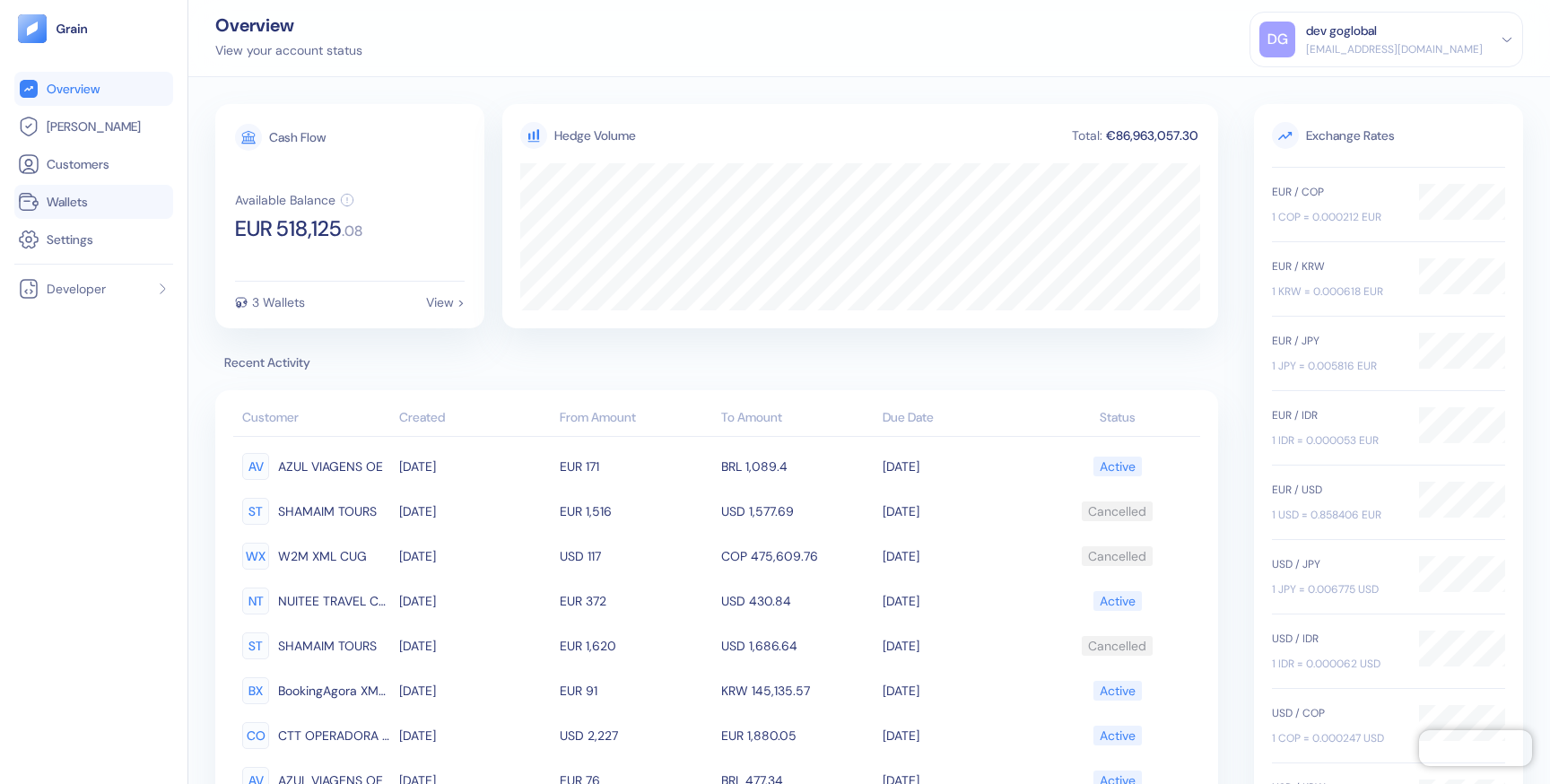
click at [100, 208] on link "Wallets" at bounding box center [93, 201] width 151 height 21
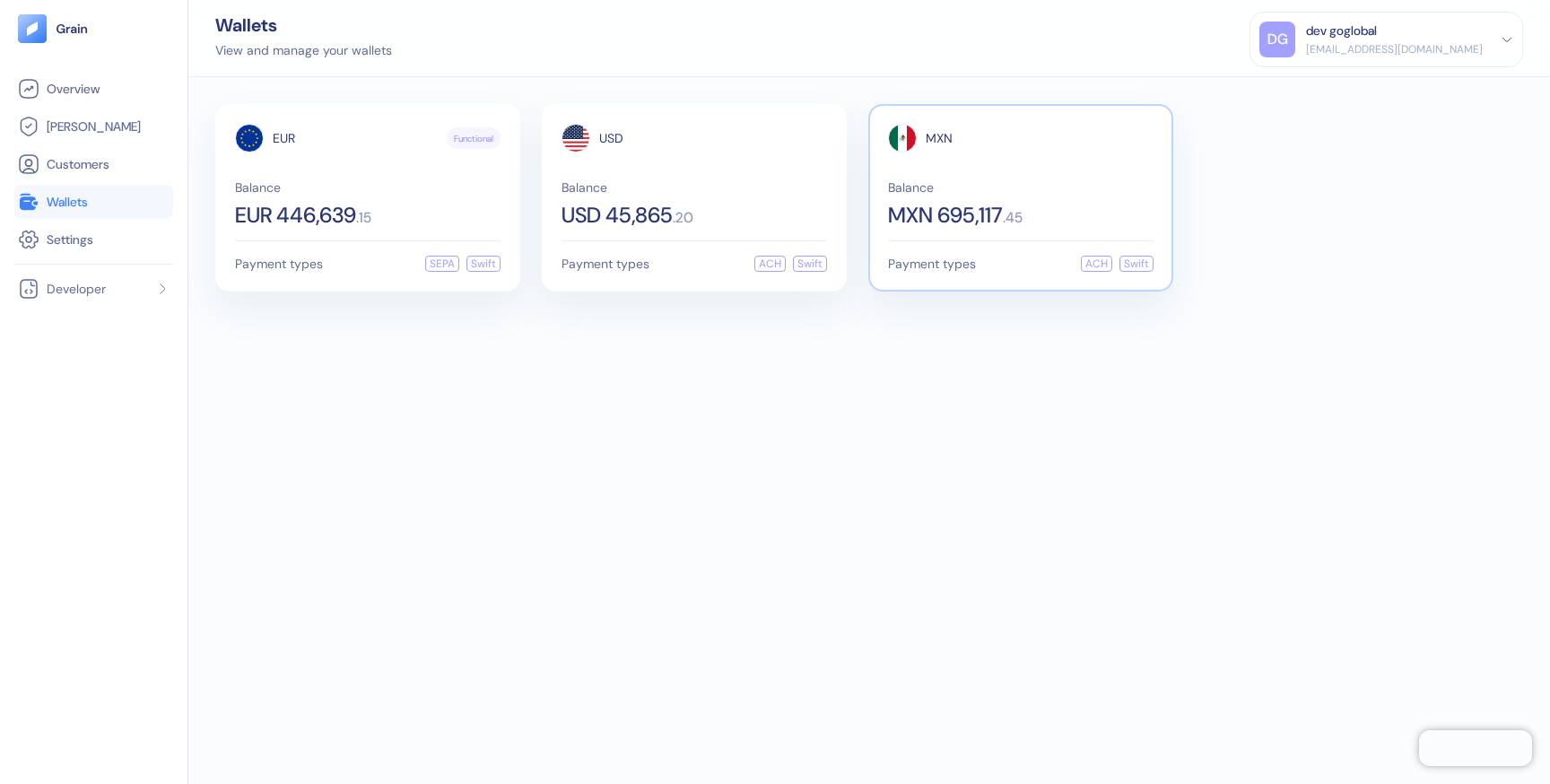
click at [972, 173] on div "MXN Balance MXN 695,117 . 45" at bounding box center [1020, 174] width 266 height 102
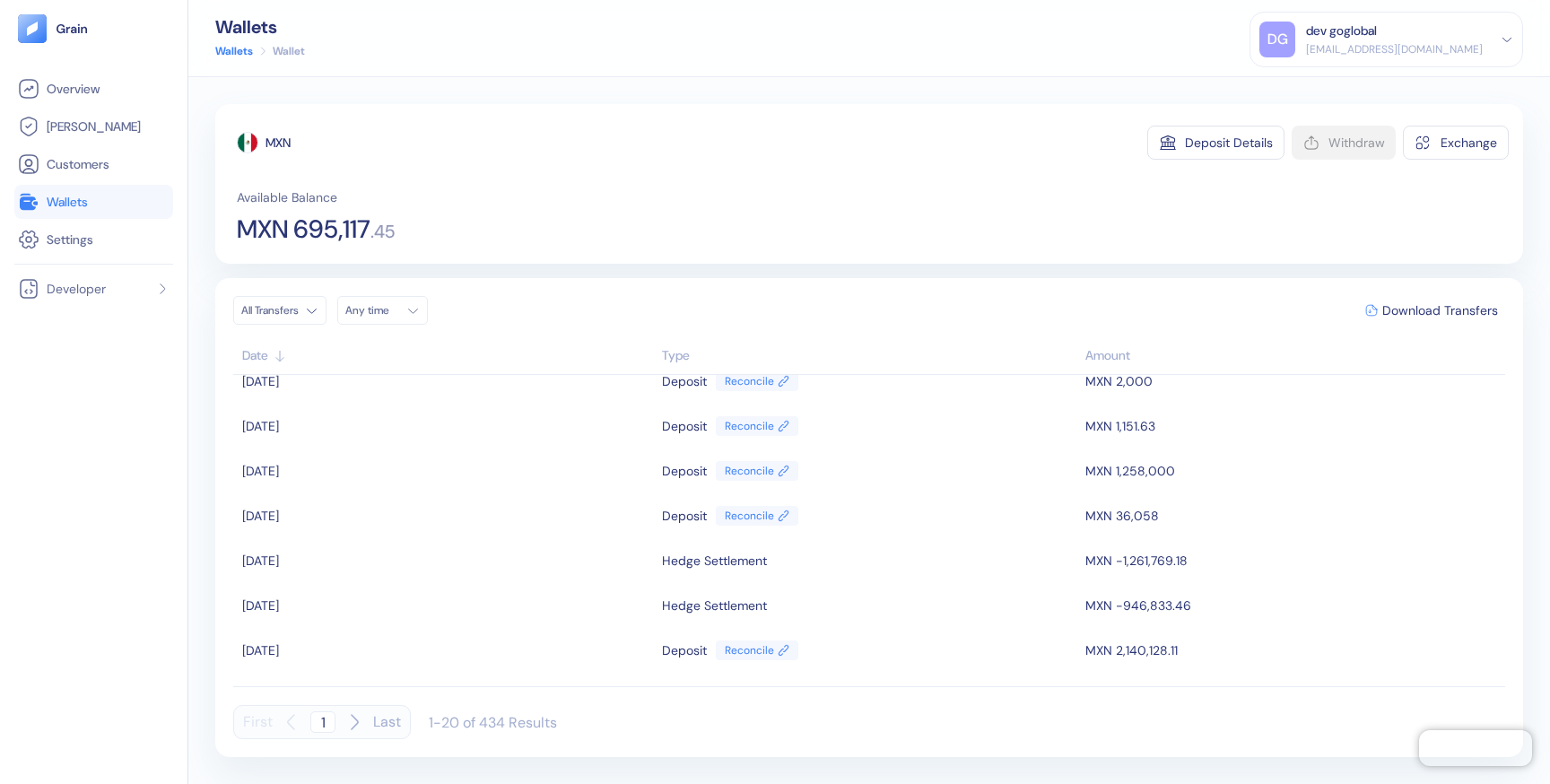
scroll to position [600, 0]
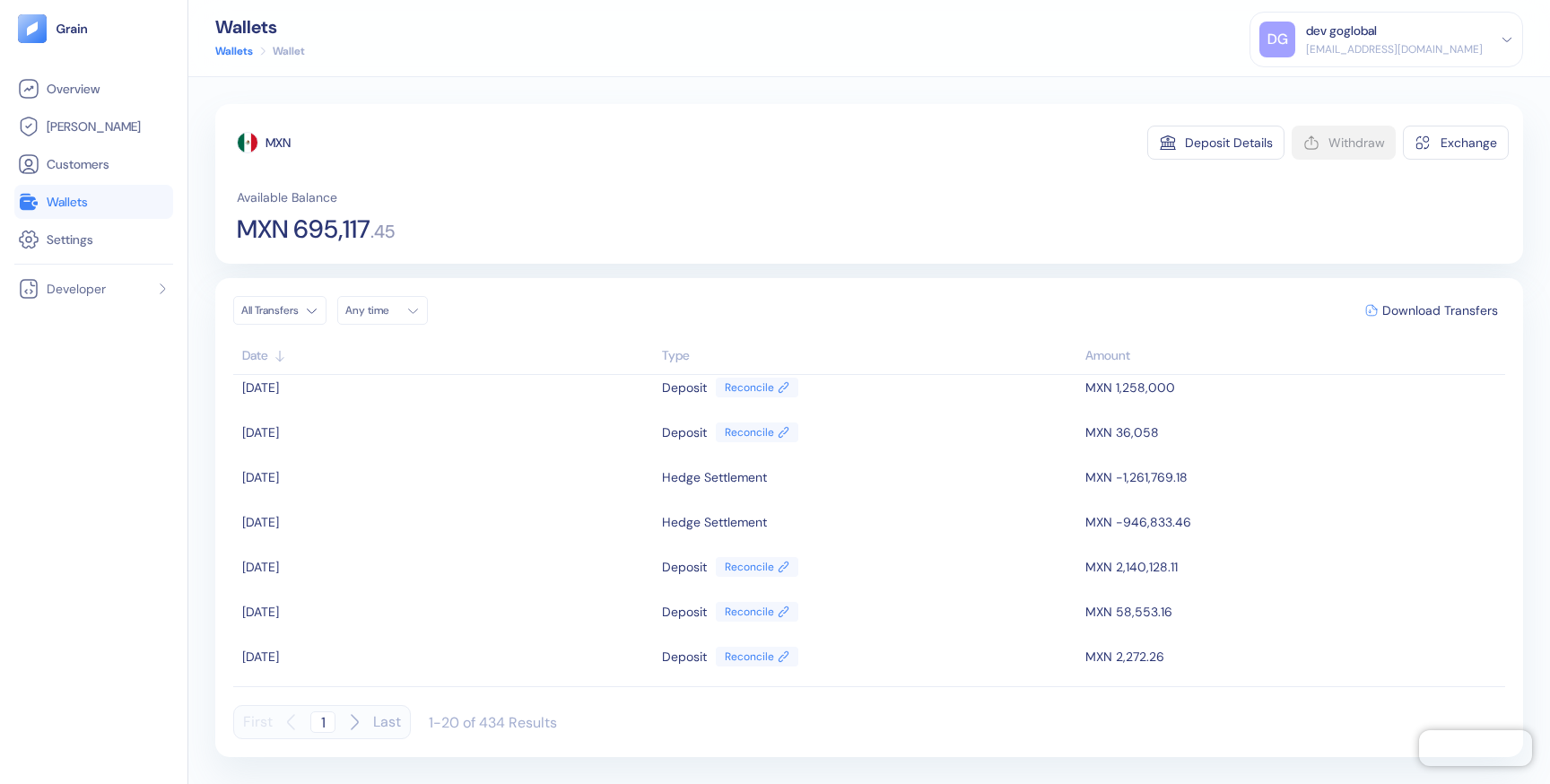
click at [1505, 41] on icon at bounding box center [1507, 40] width 13 height 13
click at [1331, 91] on div "Sign Out" at bounding box center [1306, 89] width 49 height 18
